Goal: Find contact information: Find contact information

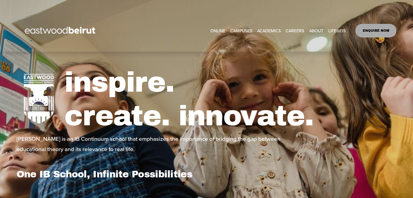
select select "**"
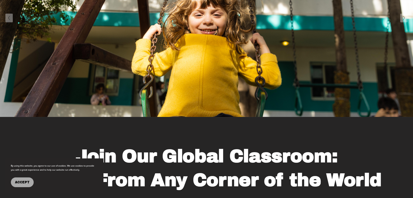
scroll to position [2360, 0]
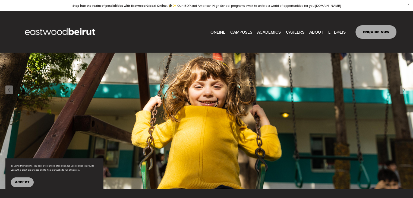
click at [1, 0] on link at bounding box center [206, 5] width 413 height 11
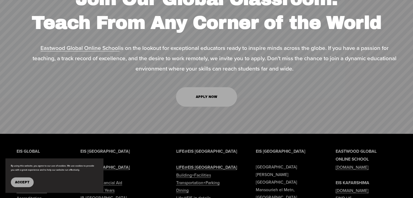
scroll to position [2730, 0]
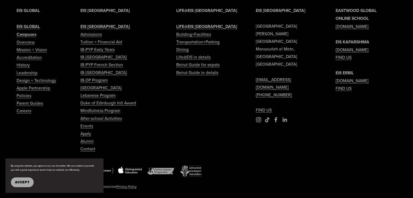
click at [21, 181] on span "Accept" at bounding box center [22, 182] width 15 height 4
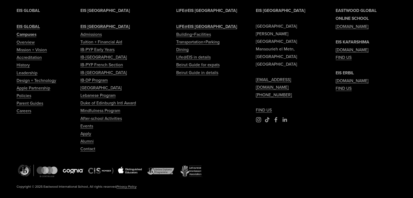
click at [87, 145] on link "Contact" at bounding box center [87, 149] width 15 height 8
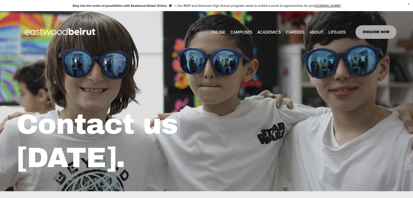
click at [309, 30] on span "ABOUT" at bounding box center [316, 32] width 14 height 8
click at [0, 0] on span "About" at bounding box center [0, 0] width 0 height 0
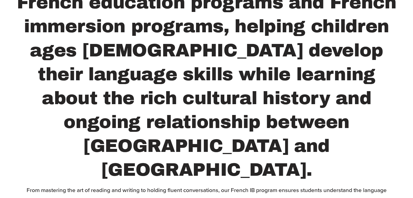
scroll to position [705, 0]
